Goal: Task Accomplishment & Management: Manage account settings

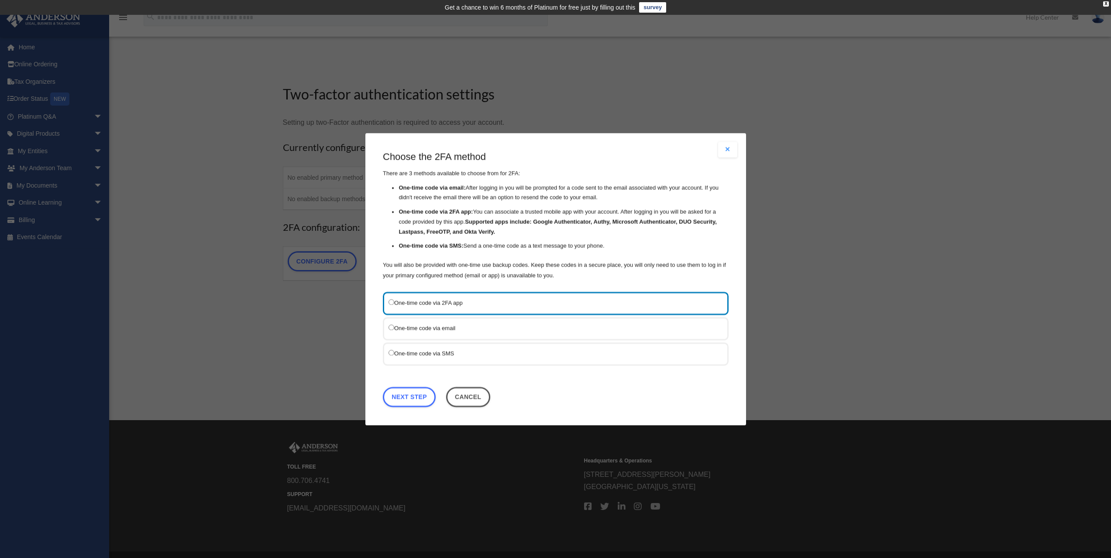
click at [570, 190] on li "One-time code via email: After logging in you will be prompted for a code sent …" at bounding box center [563, 193] width 330 height 20
click at [532, 199] on li "One-time code via email: After logging in you will be prompted for a code sent …" at bounding box center [563, 193] width 330 height 20
click at [477, 329] on label "One-time code via email" at bounding box center [551, 327] width 326 height 11
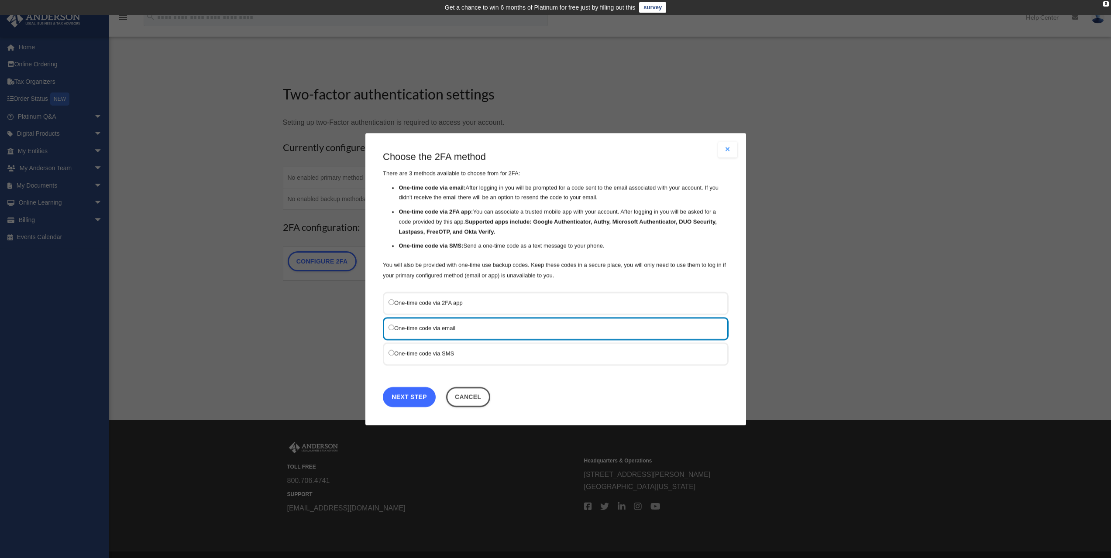
click at [415, 395] on link "Next Step" at bounding box center [409, 397] width 53 height 20
click at [415, 395] on div "Are you sure? Any unsaved changes will be lost! Yes No Choose the 2FA method Th…" at bounding box center [555, 279] width 381 height 292
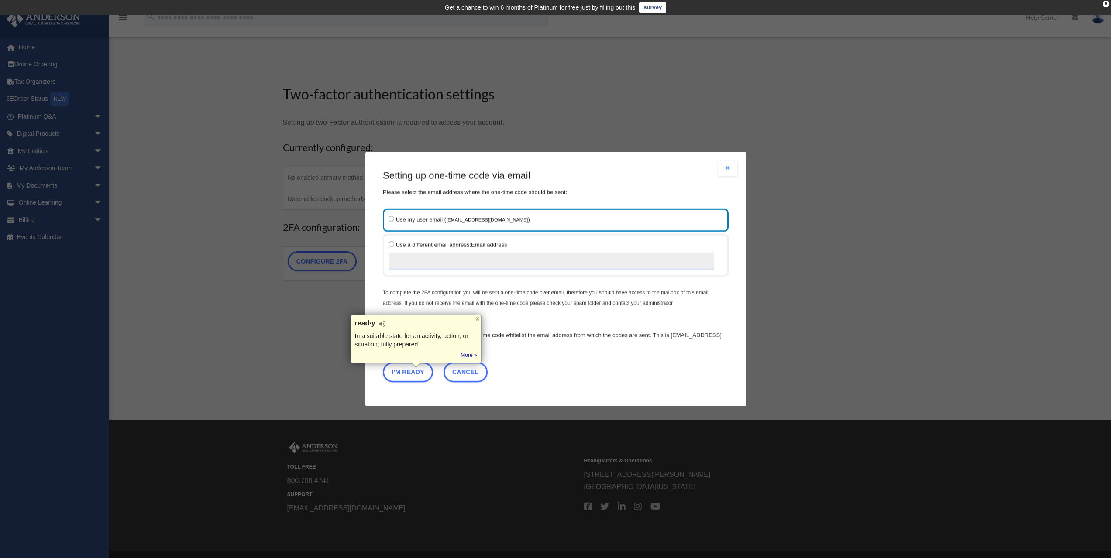
click at [566, 320] on div "Setting up one-time code via email Please select the email address where the on…" at bounding box center [556, 277] width 346 height 217
click at [490, 244] on label "Use a different email address: Email address" at bounding box center [551, 255] width 326 height 31
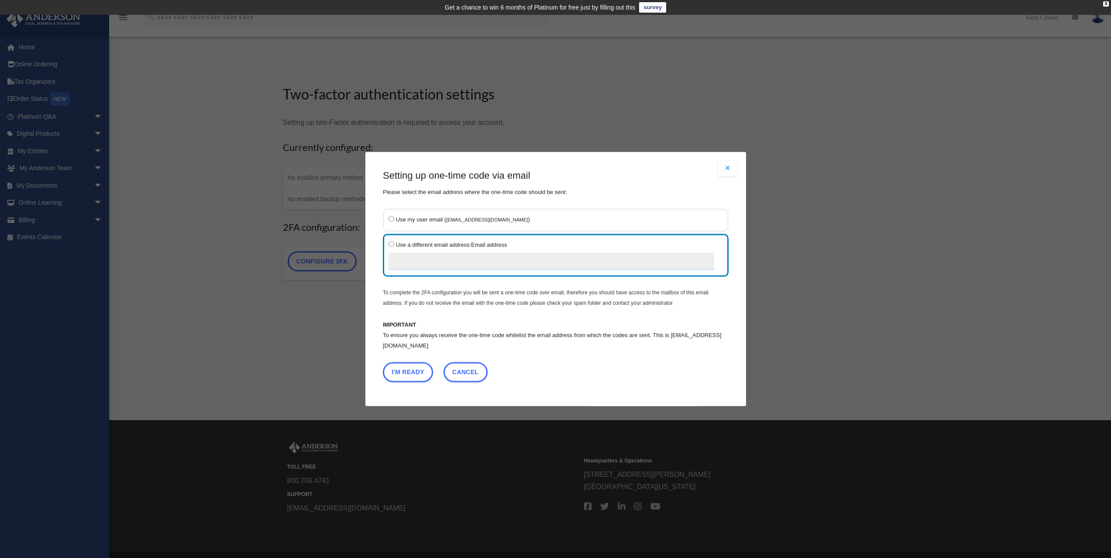
click at [448, 218] on small "[EMAIL_ADDRESS][DOMAIN_NAME]" at bounding box center [487, 219] width 82 height 5
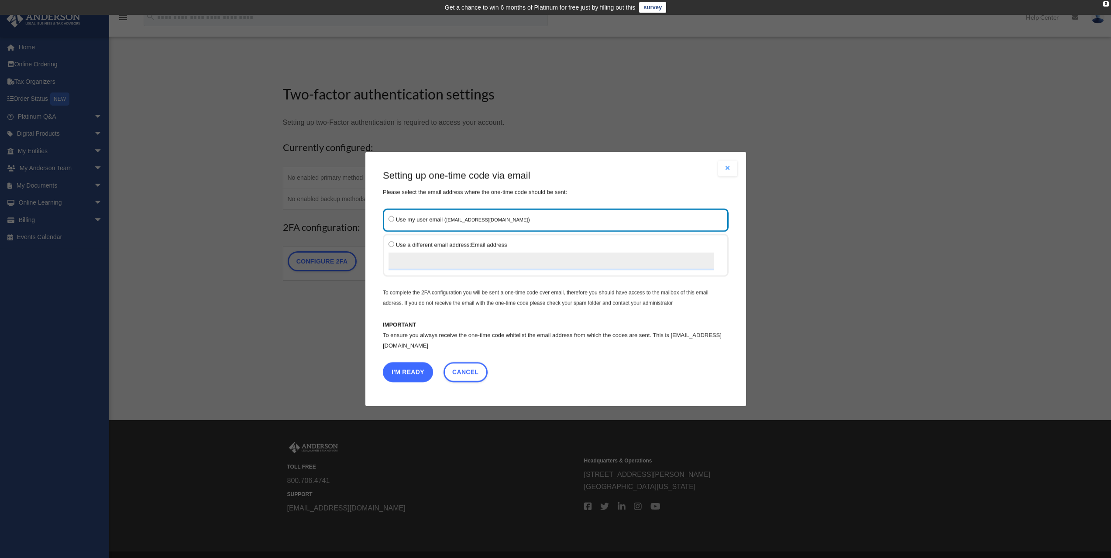
click at [408, 373] on button "I'm Ready" at bounding box center [408, 372] width 50 height 20
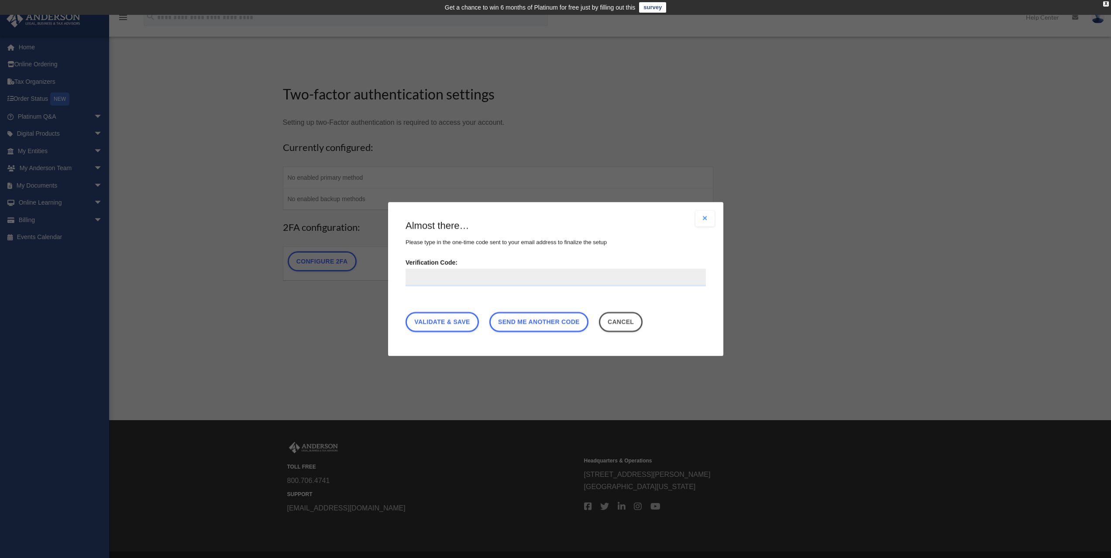
click at [511, 278] on input "Verification Code:" at bounding box center [555, 277] width 300 height 17
type input "******"
click at [457, 319] on link "Validate & Save" at bounding box center [441, 322] width 73 height 20
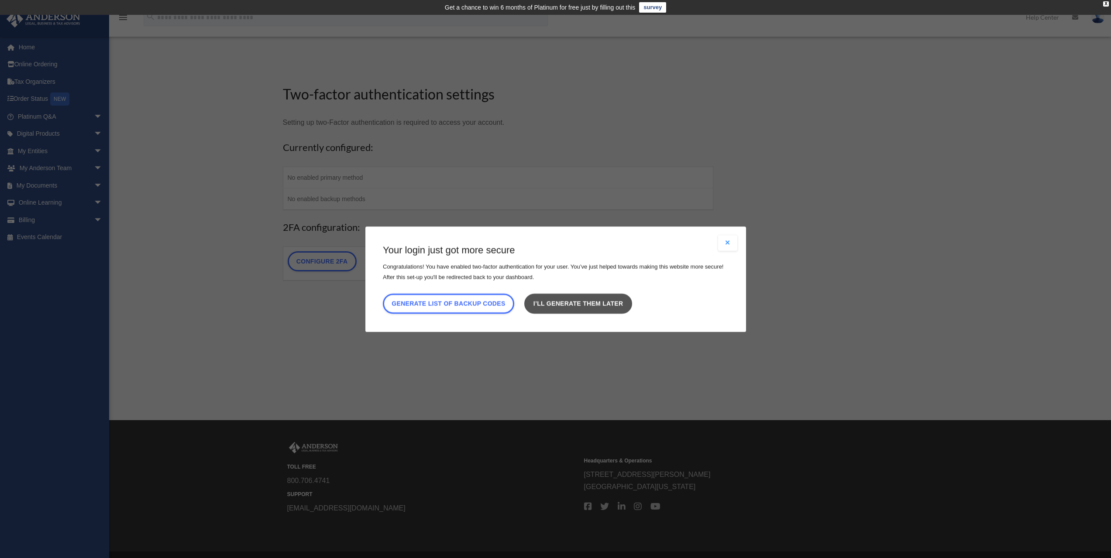
click at [605, 305] on link "I’ll generate them later" at bounding box center [577, 303] width 107 height 20
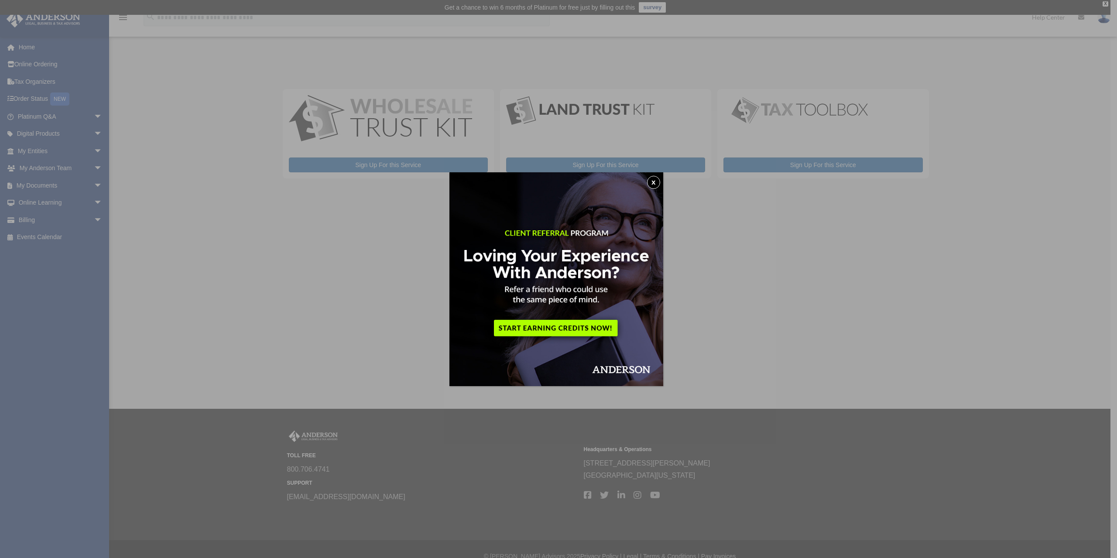
click at [655, 182] on button "x" at bounding box center [653, 182] width 13 height 13
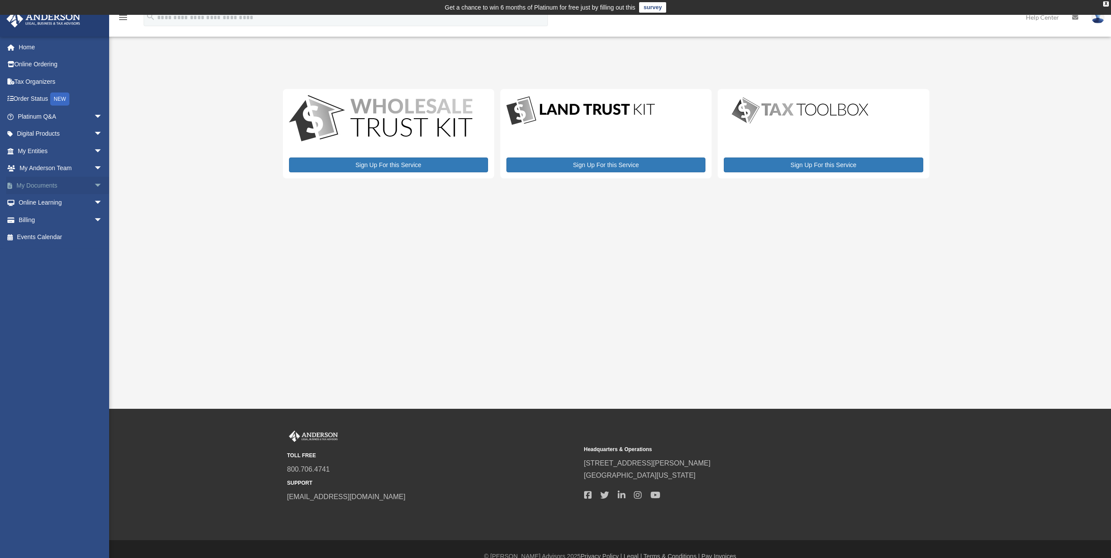
click at [44, 185] on link "My Documents arrow_drop_down" at bounding box center [61, 185] width 110 height 17
click at [42, 99] on link "Order Status NEW" at bounding box center [61, 99] width 110 height 18
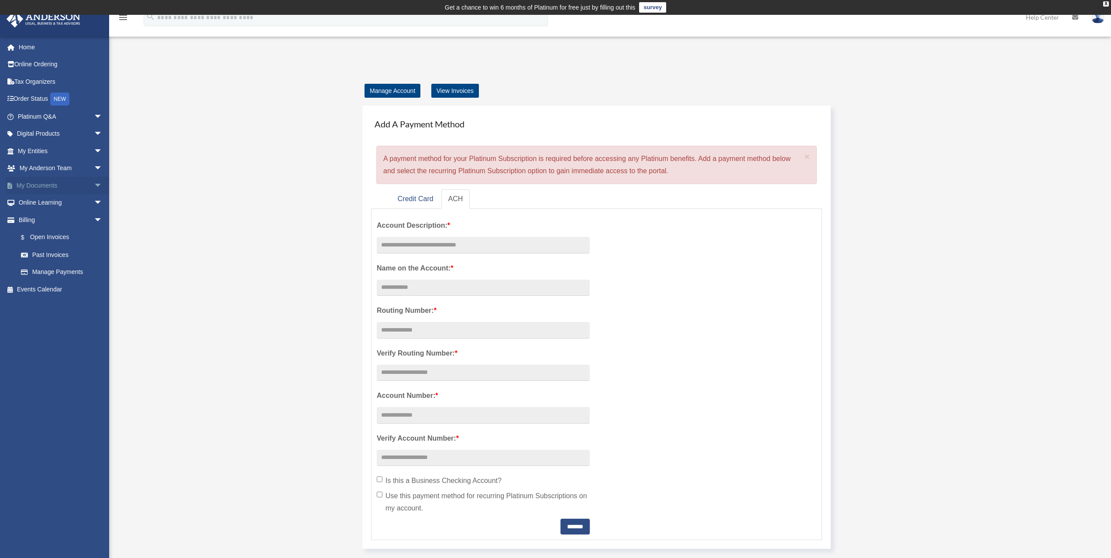
click at [94, 184] on span "arrow_drop_down" at bounding box center [102, 186] width 17 height 18
click at [66, 207] on link "Box" at bounding box center [63, 202] width 103 height 17
click at [32, 203] on link "Box" at bounding box center [63, 202] width 103 height 17
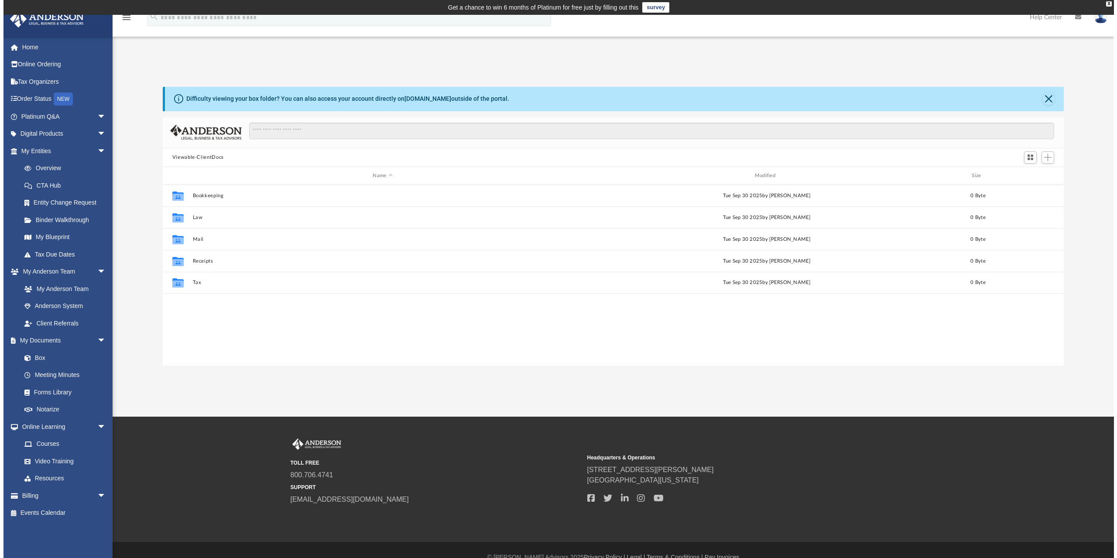
scroll to position [192, 895]
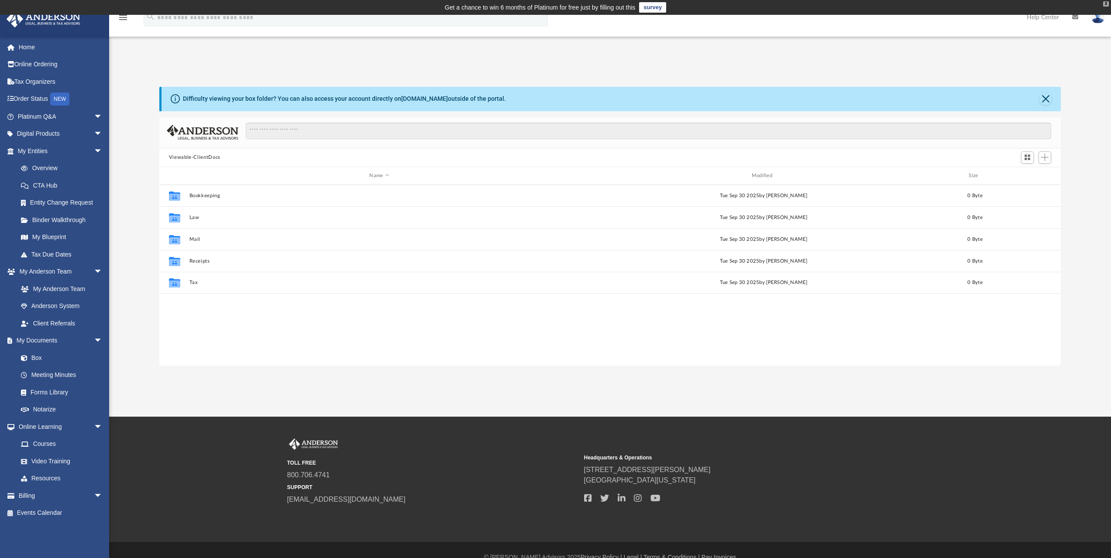
click at [1106, 3] on div "X" at bounding box center [1106, 3] width 6 height 5
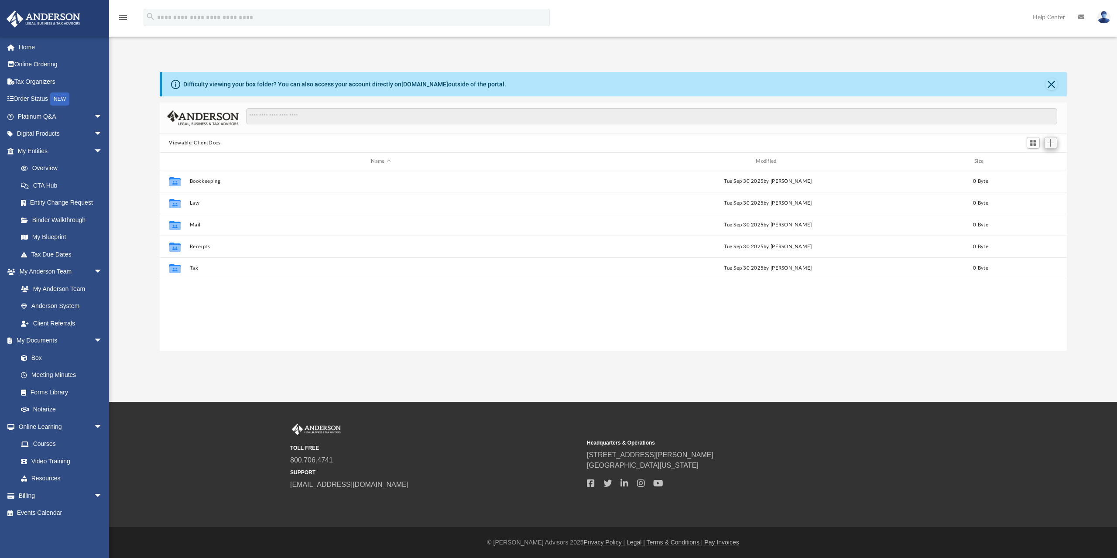
scroll to position [192, 901]
click at [1048, 142] on span "Add" at bounding box center [1050, 142] width 7 height 7
click at [1034, 160] on li "Upload" at bounding box center [1039, 160] width 28 height 9
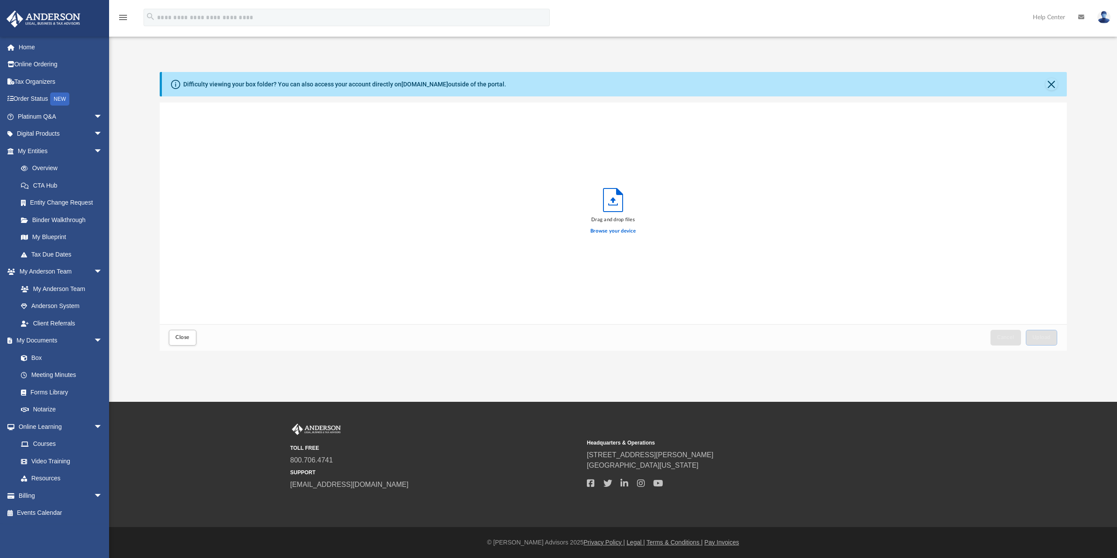
scroll to position [215, 901]
click at [612, 230] on label "Browse your device" at bounding box center [612, 231] width 45 height 8
click at [0, 0] on input "Browse your device" at bounding box center [0, 0] width 0 height 0
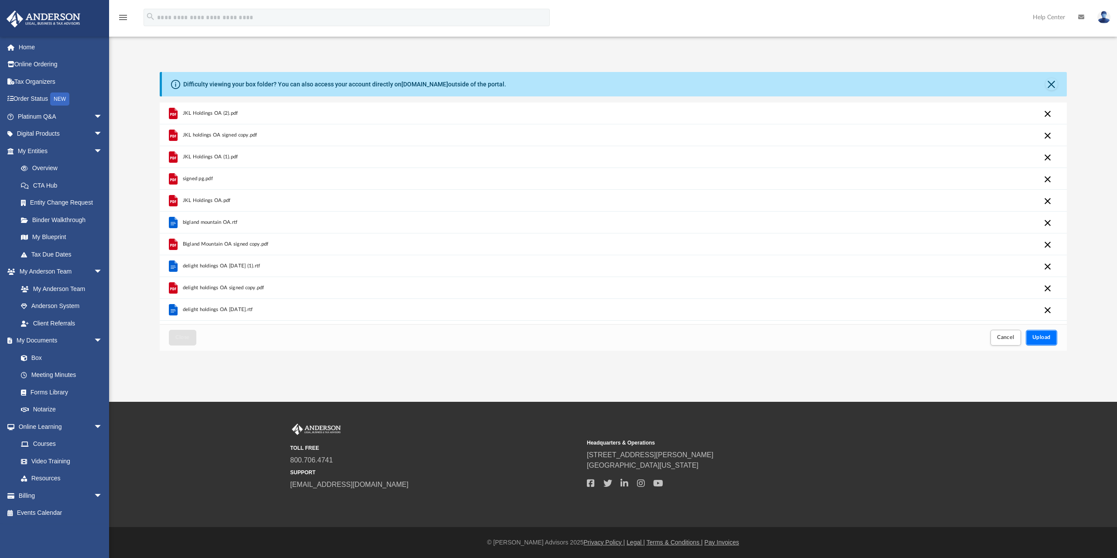
click at [1046, 343] on button "Upload" at bounding box center [1041, 337] width 31 height 15
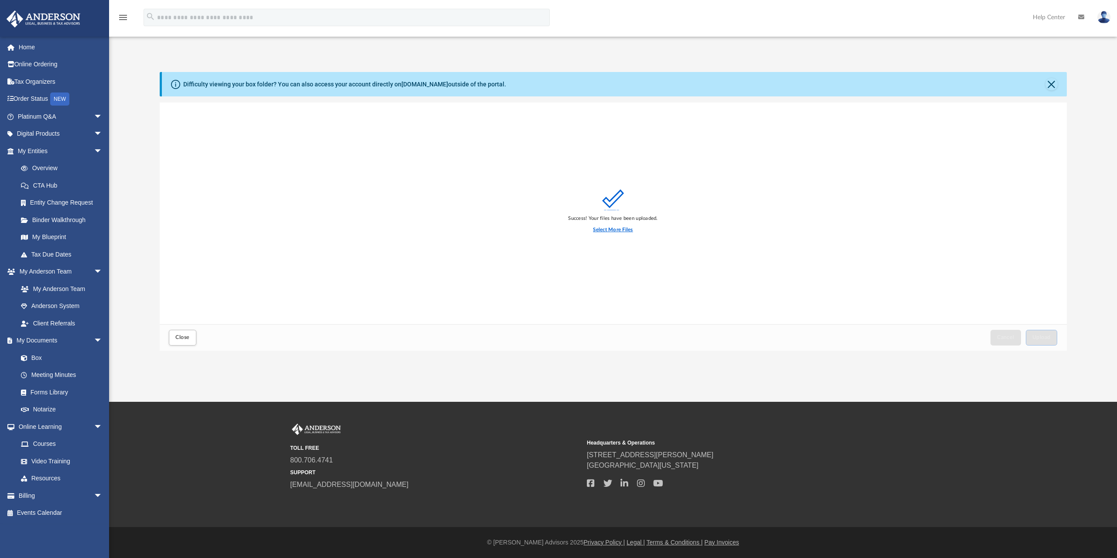
click at [626, 228] on label "Select More Files" at bounding box center [613, 230] width 40 height 8
click at [614, 228] on label "Select More Files" at bounding box center [613, 230] width 40 height 8
click at [0, 0] on input "Select More Files" at bounding box center [0, 0] width 0 height 0
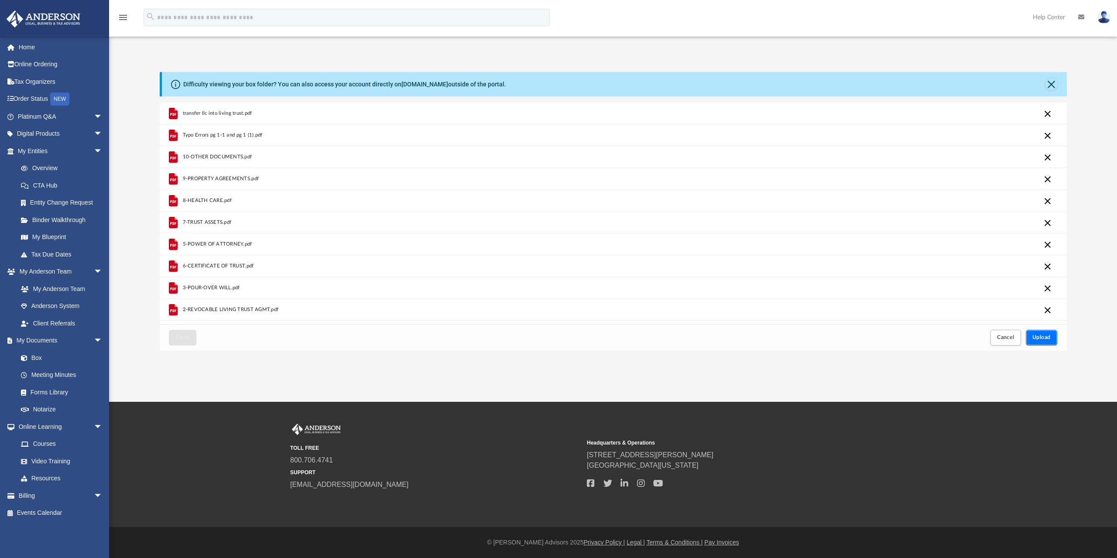
click at [1050, 336] on span "Upload" at bounding box center [1041, 337] width 18 height 5
